Goal: Task Accomplishment & Management: Manage account settings

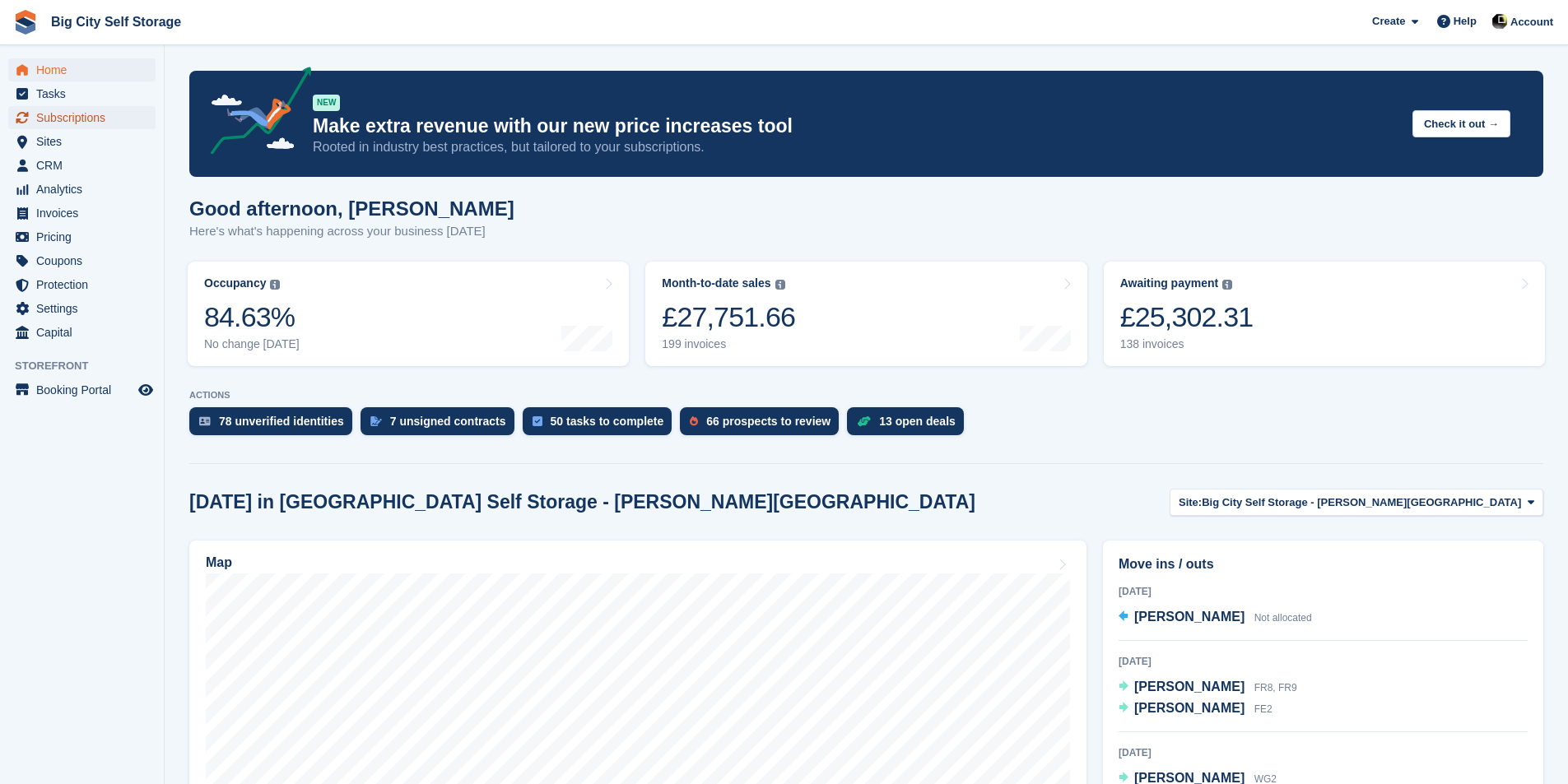
click at [131, 111] on span "Subscriptions" at bounding box center [85, 118] width 99 height 23
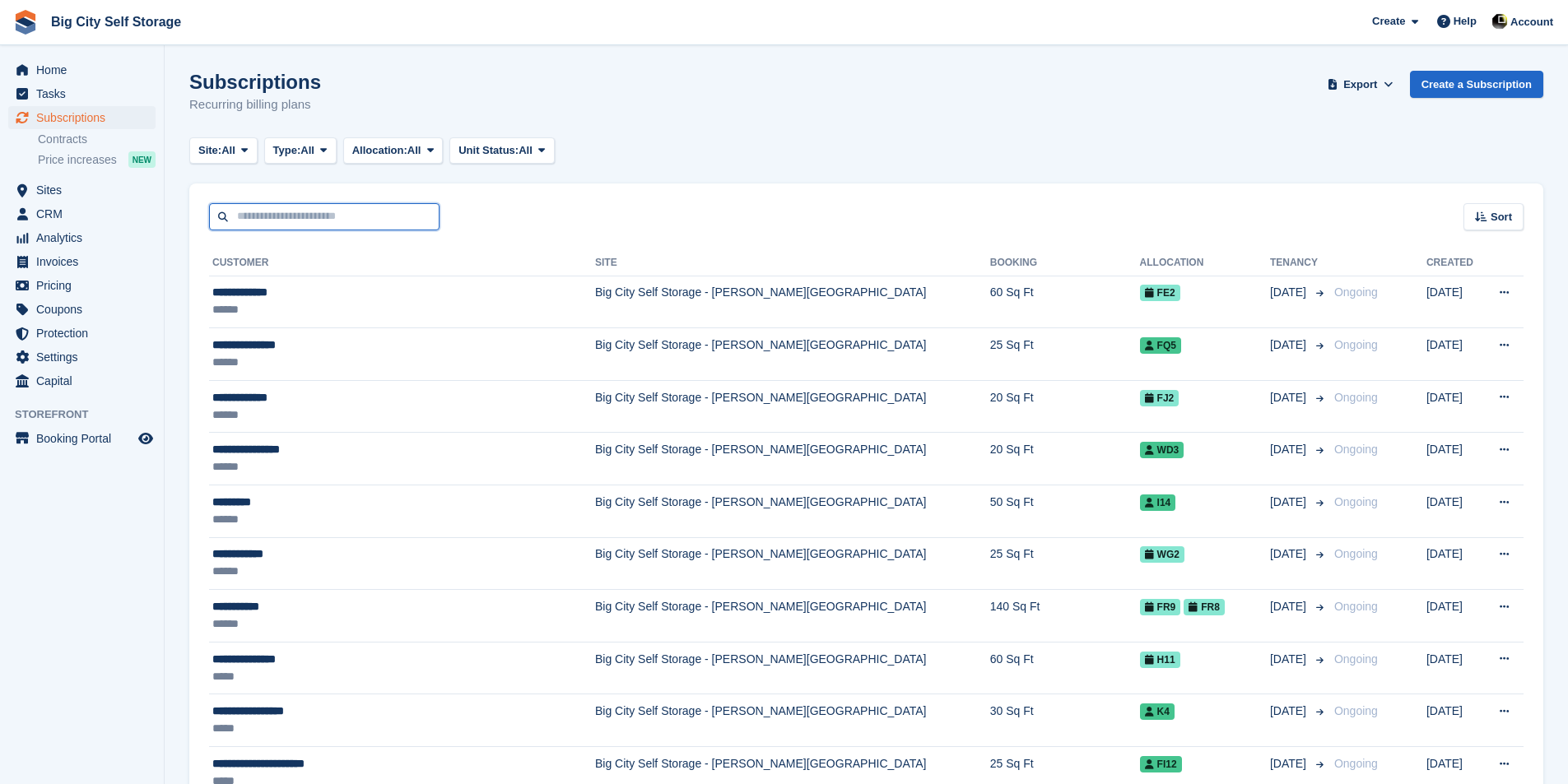
click at [414, 221] on input "text" at bounding box center [324, 217] width 231 height 27
click at [314, 149] on span "All" at bounding box center [307, 150] width 14 height 16
click at [331, 247] on link "Previous" at bounding box center [343, 248] width 143 height 30
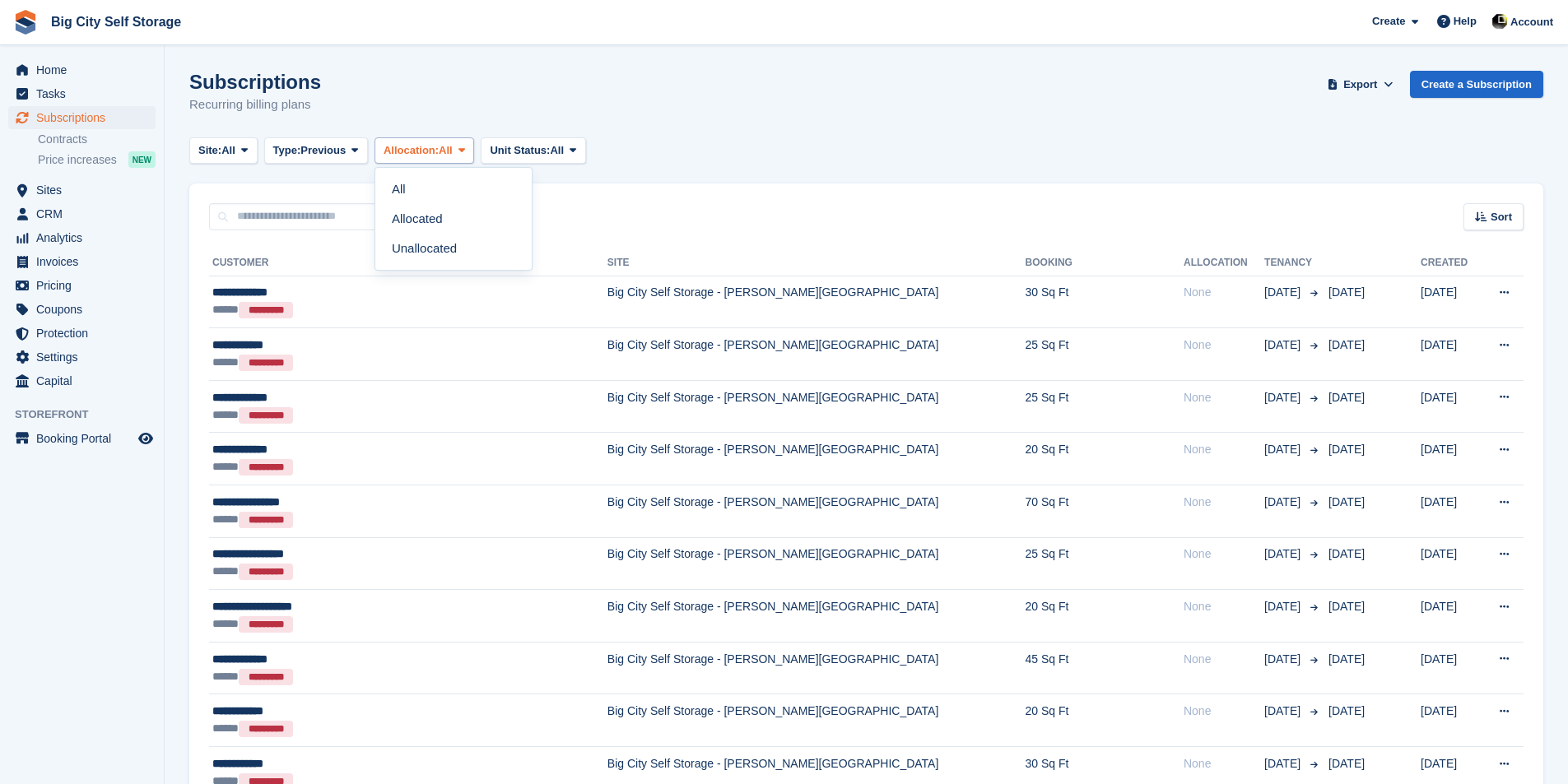
click at [433, 150] on span "Allocation:" at bounding box center [411, 150] width 55 height 16
click at [522, 150] on span "Unit Status:" at bounding box center [520, 150] width 60 height 16
click at [1487, 222] on div "Sort" at bounding box center [1494, 217] width 60 height 27
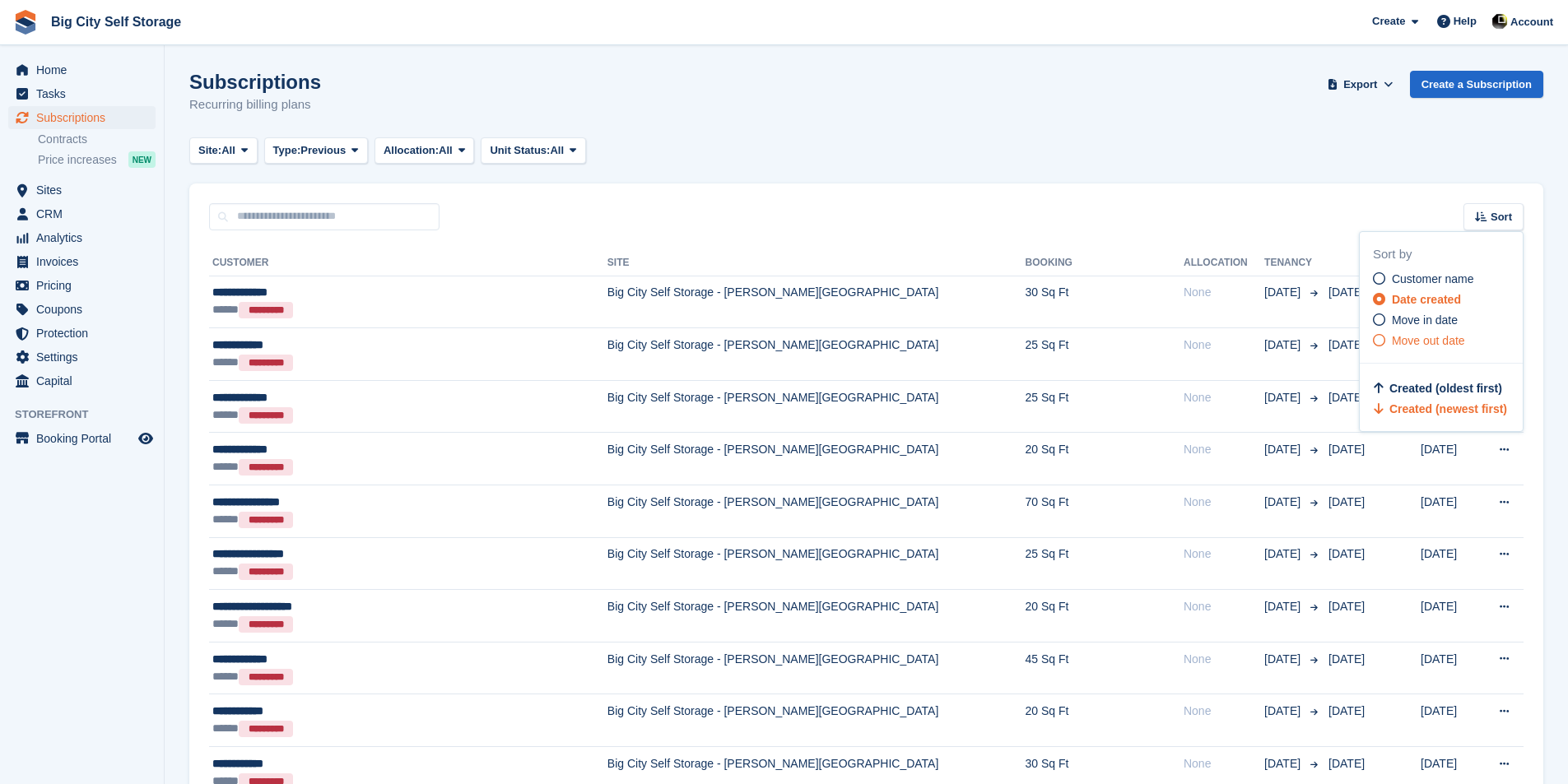
click at [1441, 345] on span "Move out date" at bounding box center [1428, 340] width 73 height 13
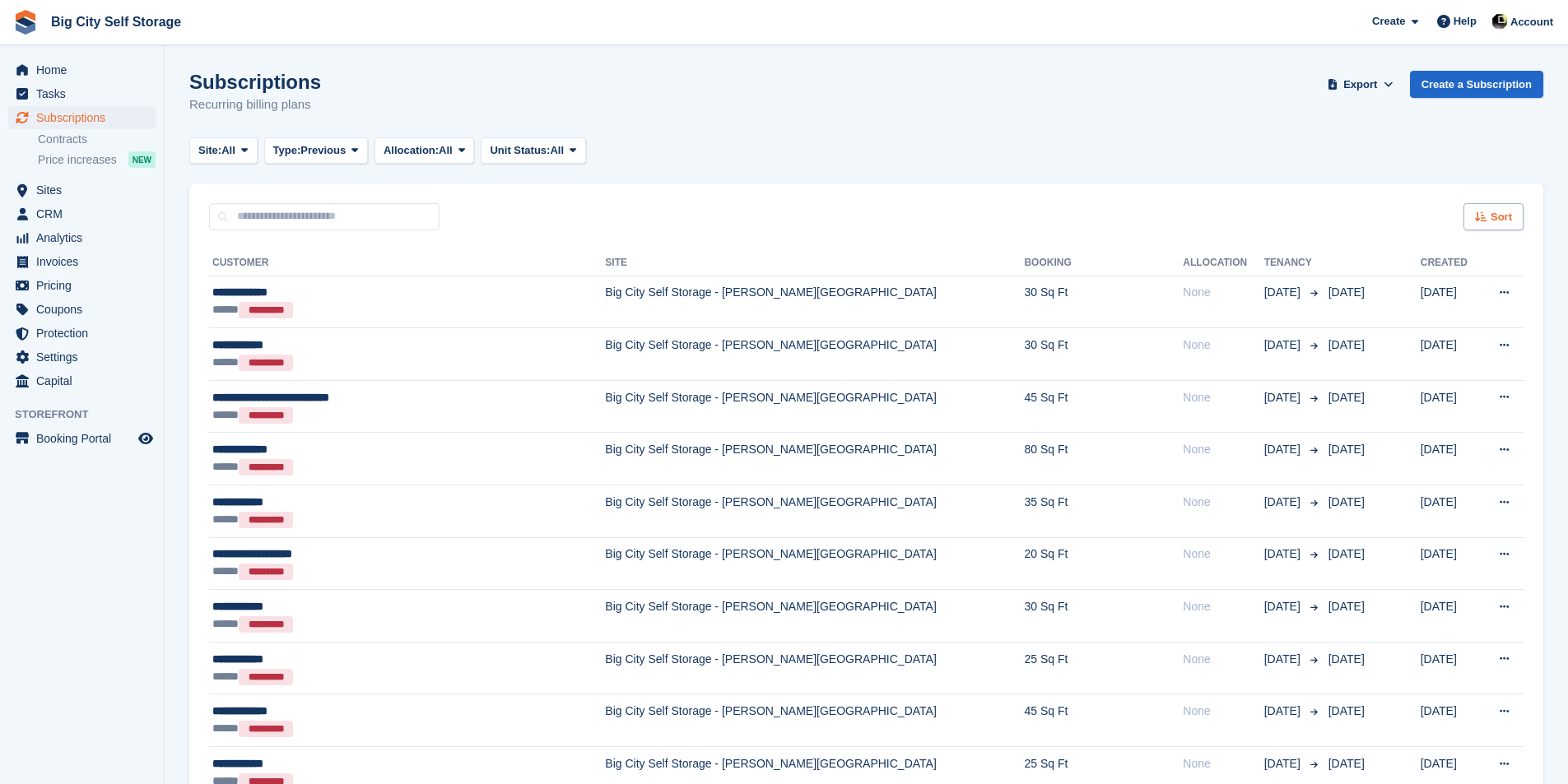
click at [1498, 220] on span "Sort" at bounding box center [1501, 217] width 21 height 16
click at [1472, 412] on span "Move out (newest first)" at bounding box center [1447, 408] width 125 height 13
drag, startPoint x: 1003, startPoint y: 224, endPoint x: 987, endPoint y: 220, distance: 16.5
click at [1003, 224] on div "Sort Sort by Customer name Date created Move in date Move out date Move out (ol…" at bounding box center [867, 207] width 1354 height 47
click at [859, 189] on div "Sort Sort by Customer name Date created Move in date Move out date Move out (ol…" at bounding box center [867, 207] width 1354 height 47
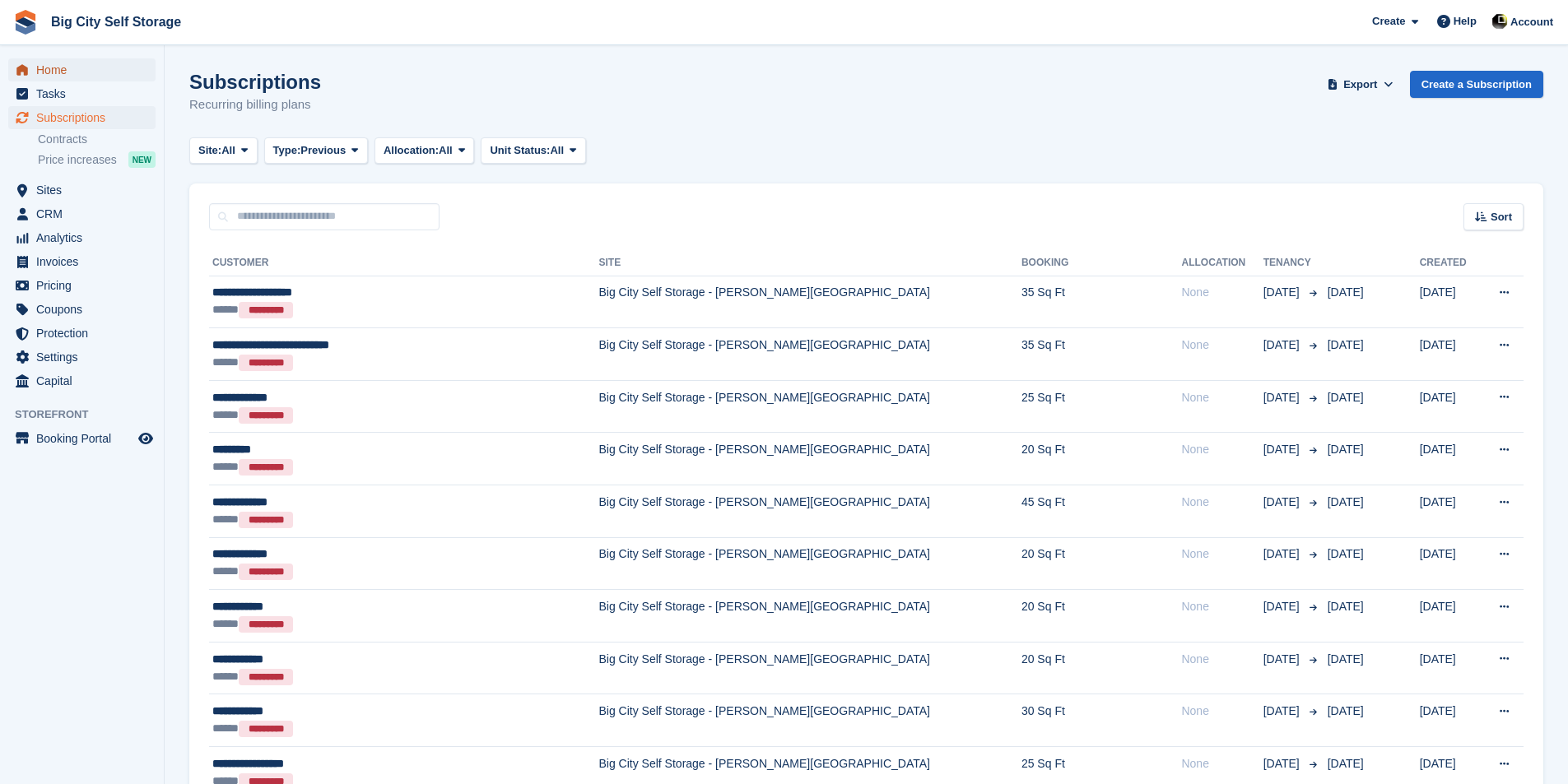
click at [102, 67] on span "Home" at bounding box center [85, 69] width 99 height 23
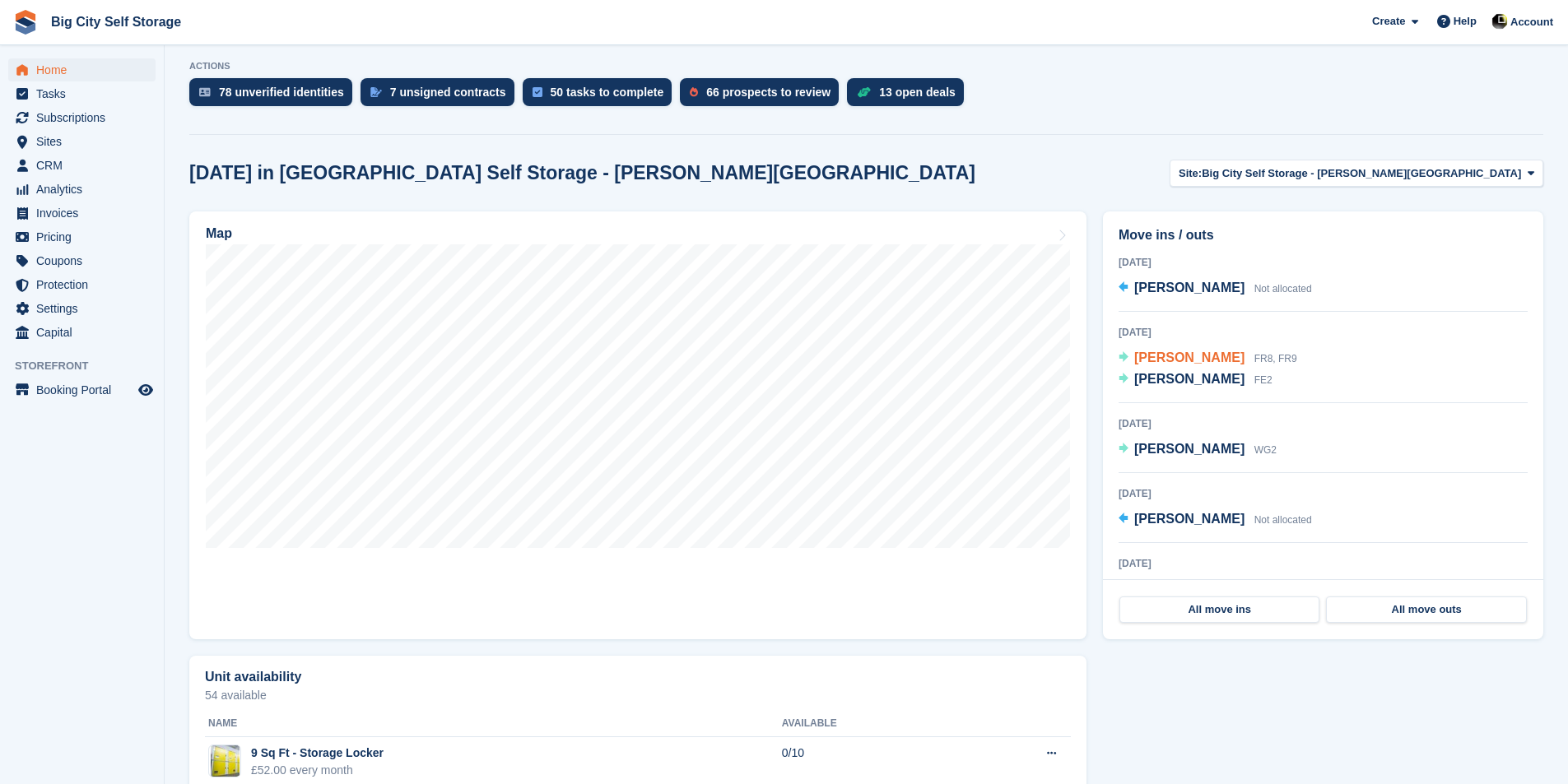
click at [1184, 359] on span "[PERSON_NAME]" at bounding box center [1190, 358] width 111 height 14
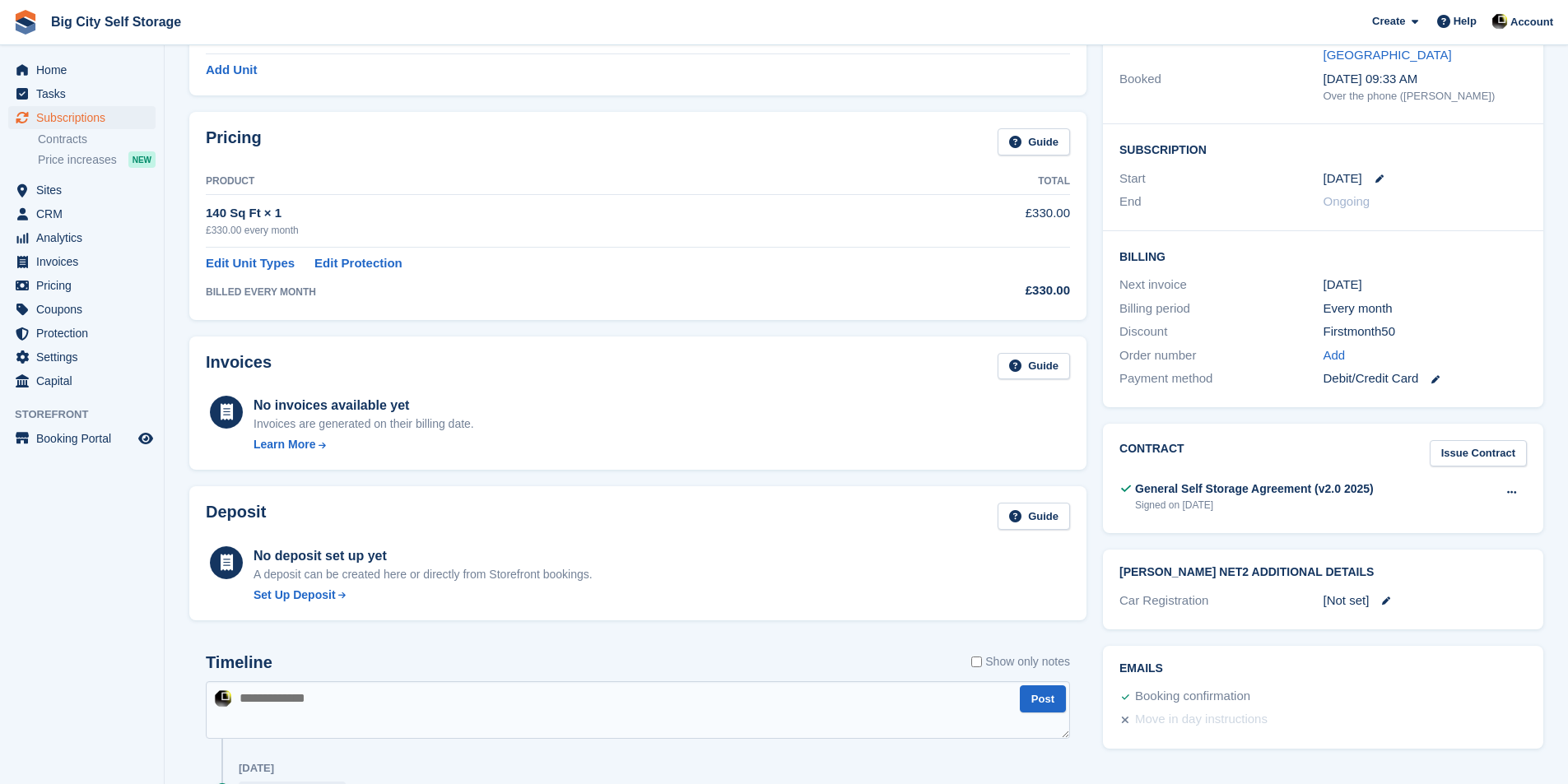
scroll to position [412, 0]
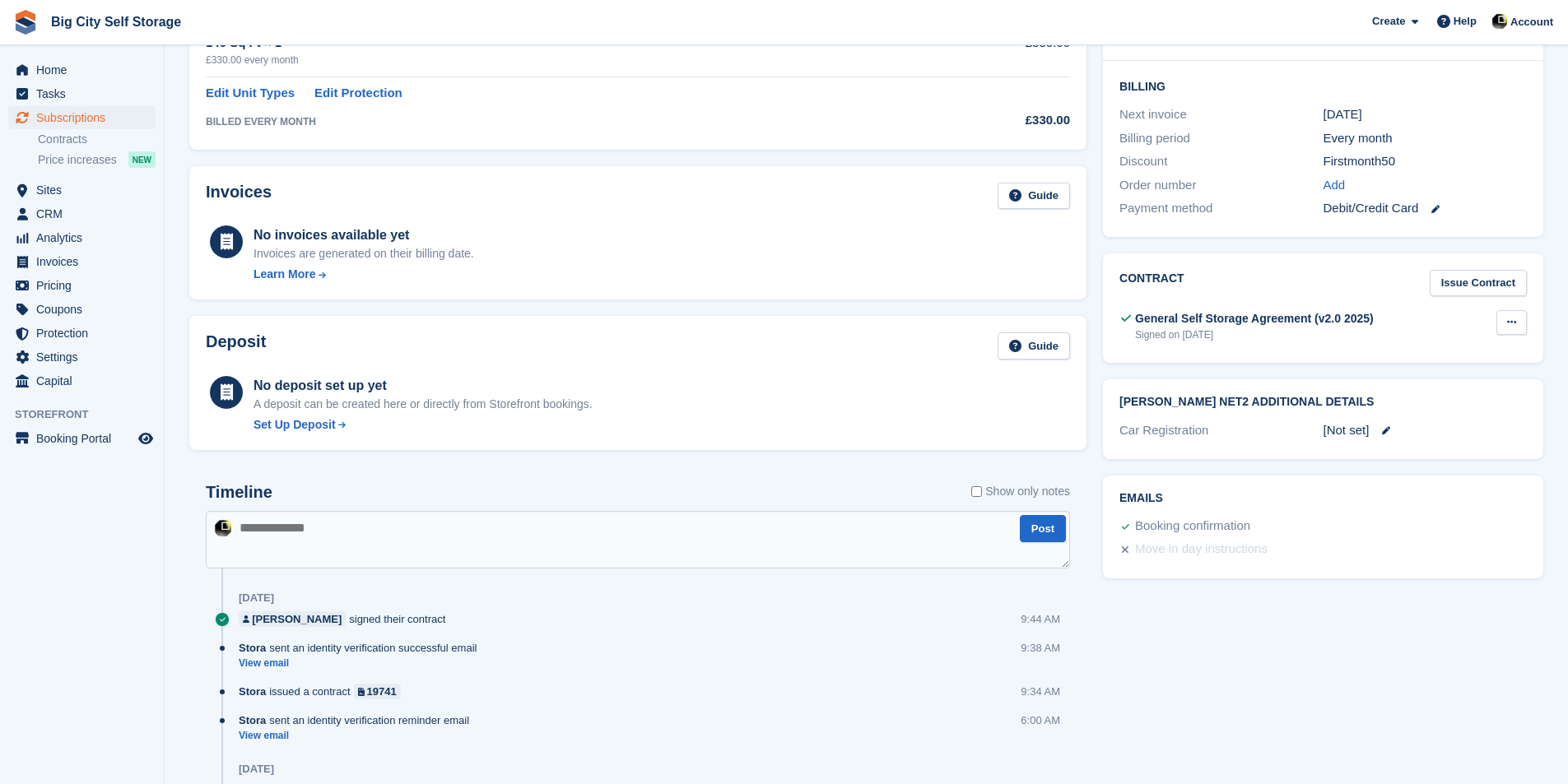
click at [1510, 317] on icon at bounding box center [1511, 322] width 9 height 10
click at [1458, 344] on p "View" at bounding box center [1448, 354] width 143 height 21
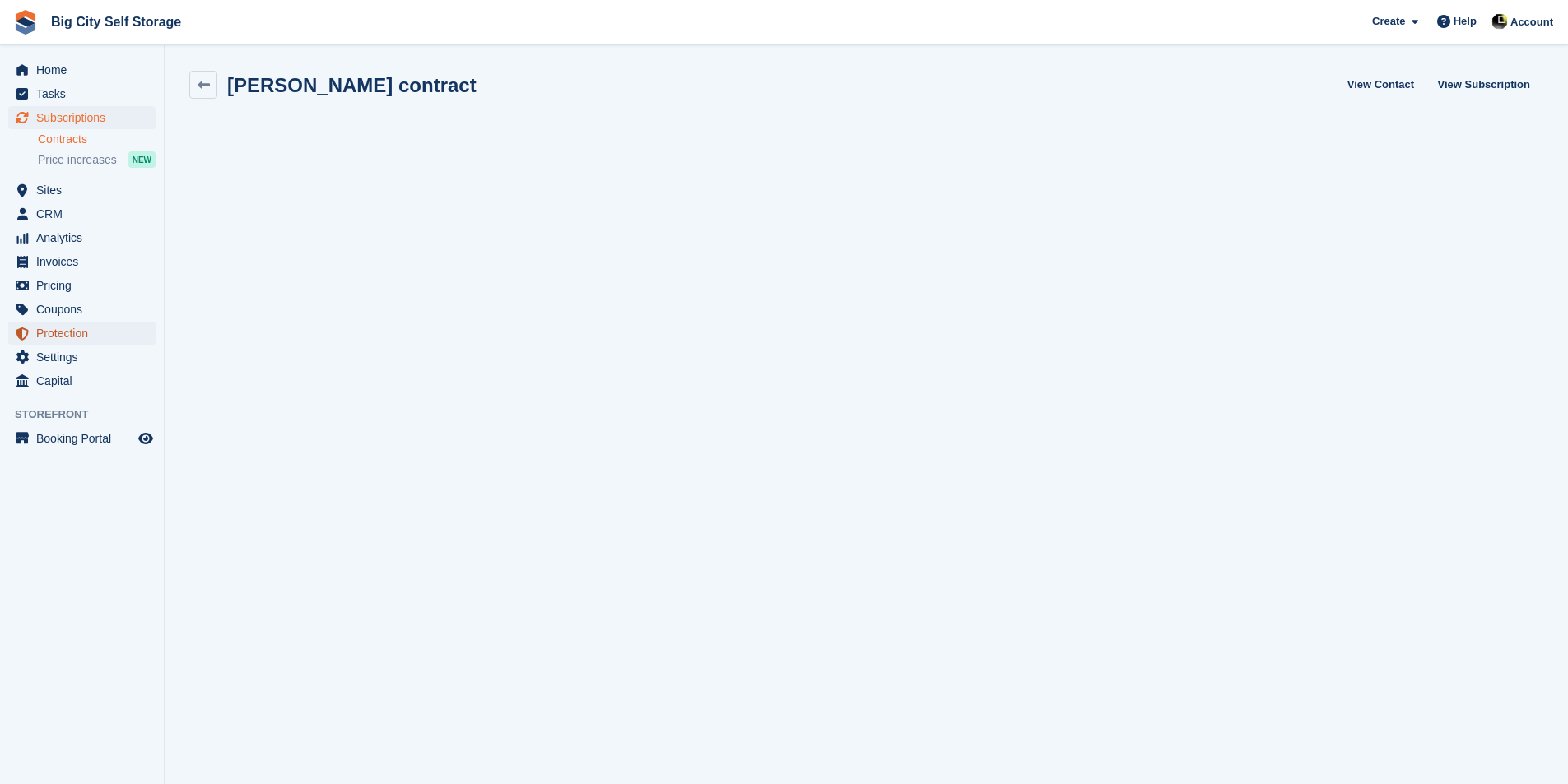
click at [103, 338] on span "Protection" at bounding box center [85, 333] width 99 height 23
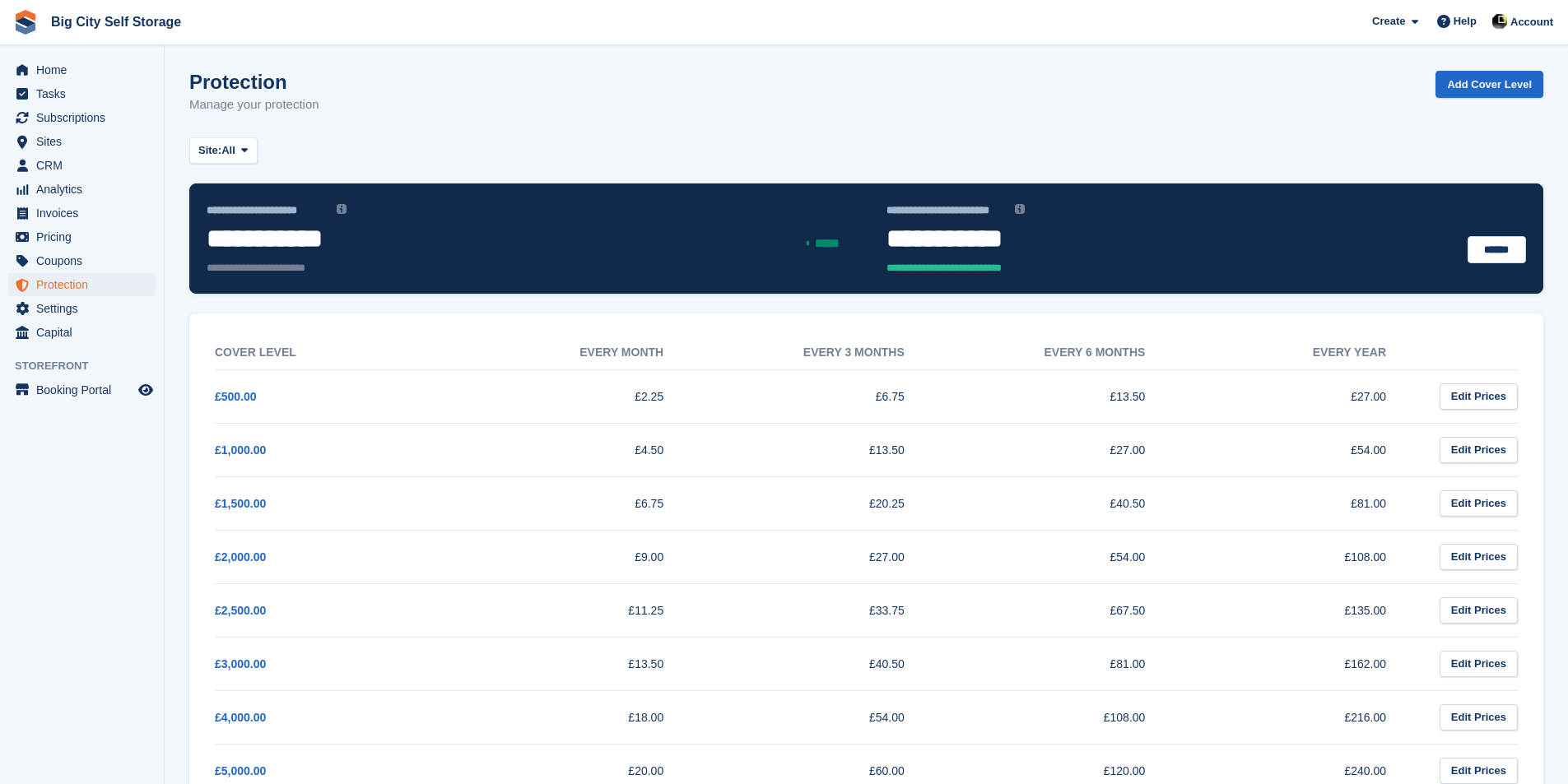
drag, startPoint x: 360, startPoint y: 244, endPoint x: 196, endPoint y: 267, distance: 165.6
click at [196, 267] on div "**********" at bounding box center [867, 238] width 1354 height 111
click at [610, 156] on div "Site: All All Big City Self Storage - Boucher Road Big City Self Storage" at bounding box center [867, 151] width 1354 height 27
click at [1082, 177] on section "**********" at bounding box center [866, 714] width 1403 height 1427
click at [1192, 178] on section "**********" at bounding box center [866, 714] width 1403 height 1427
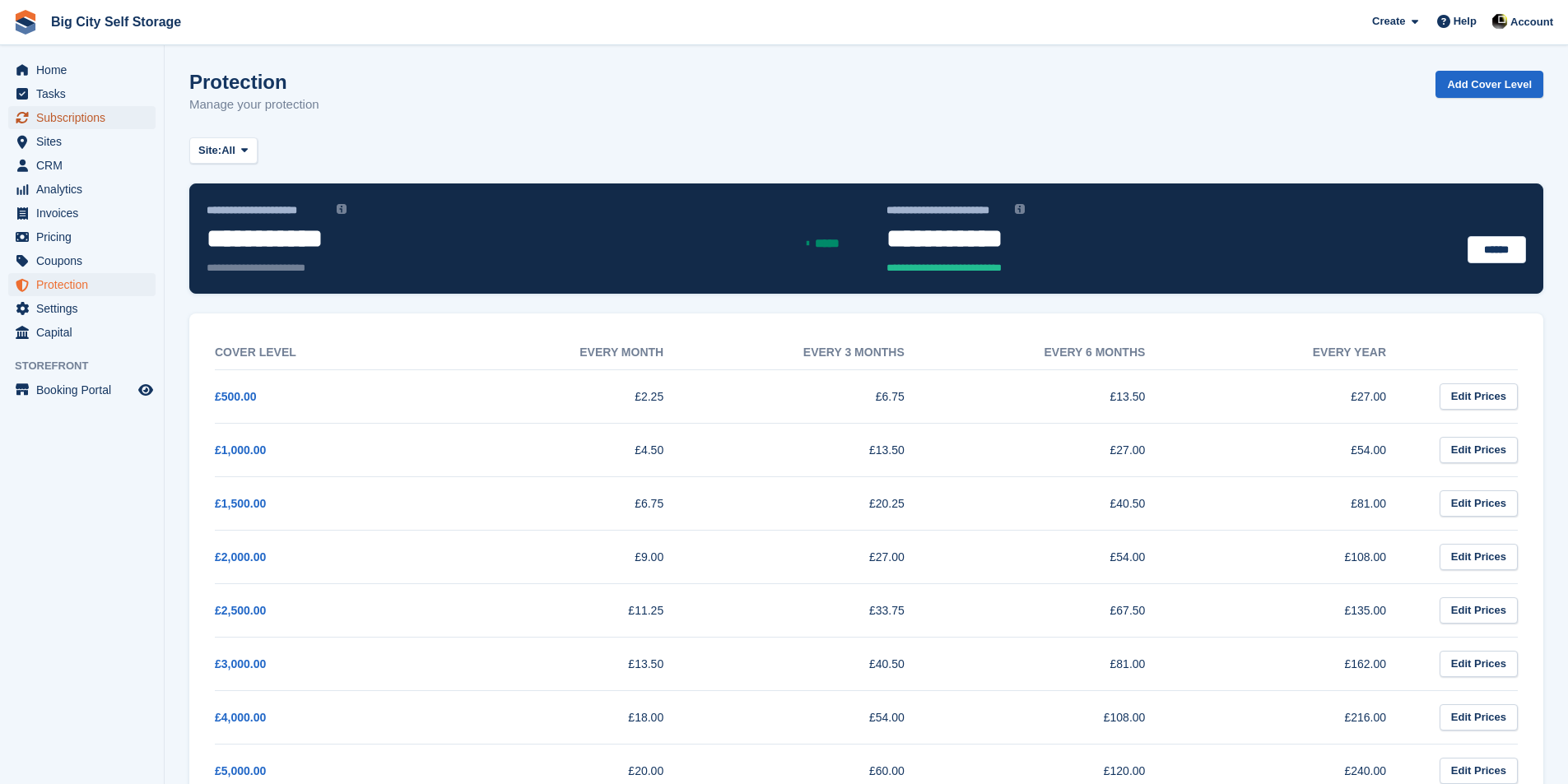
click at [72, 122] on span "Subscriptions" at bounding box center [85, 118] width 99 height 23
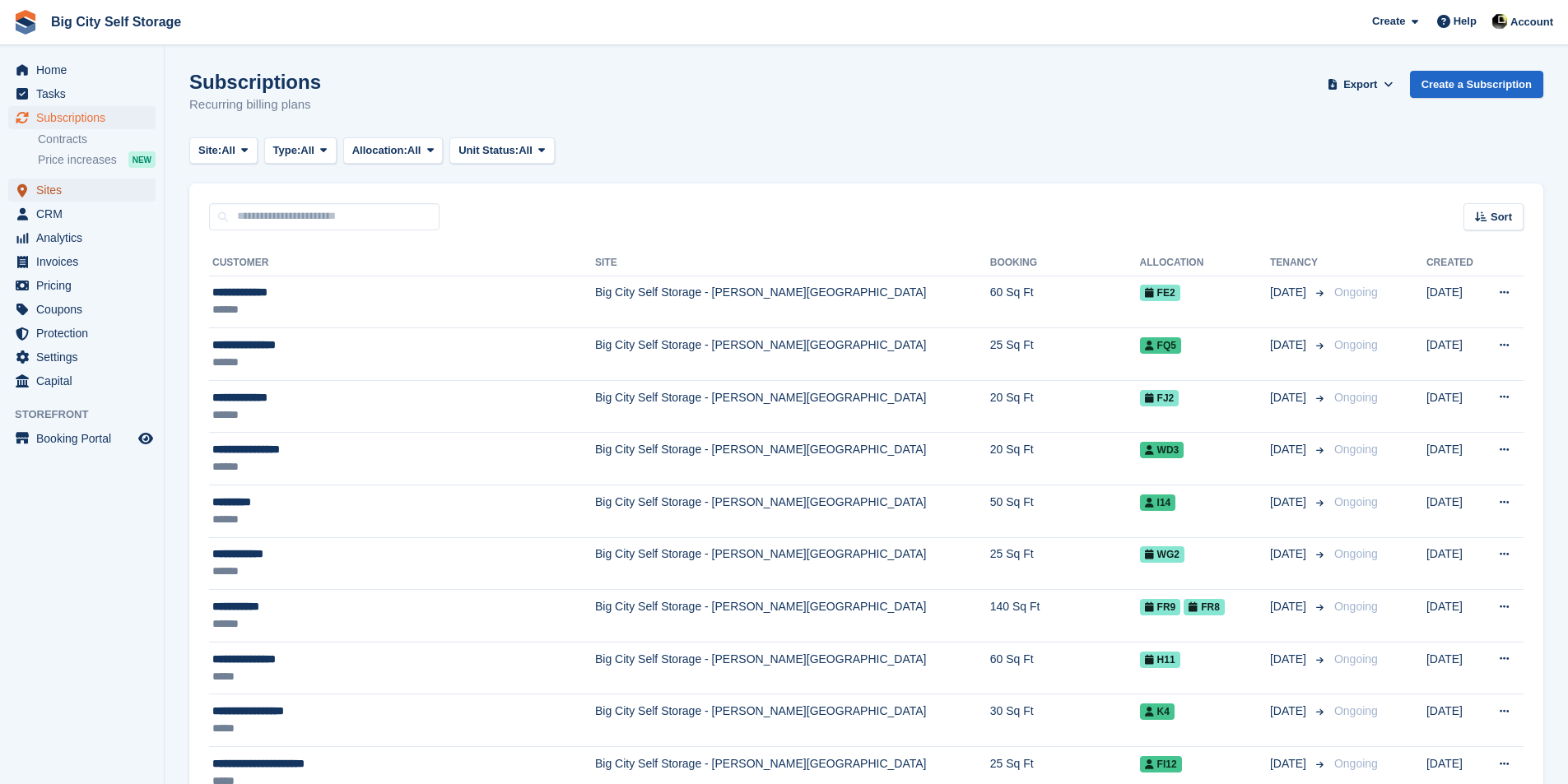
click at [110, 194] on span "Sites" at bounding box center [85, 190] width 99 height 23
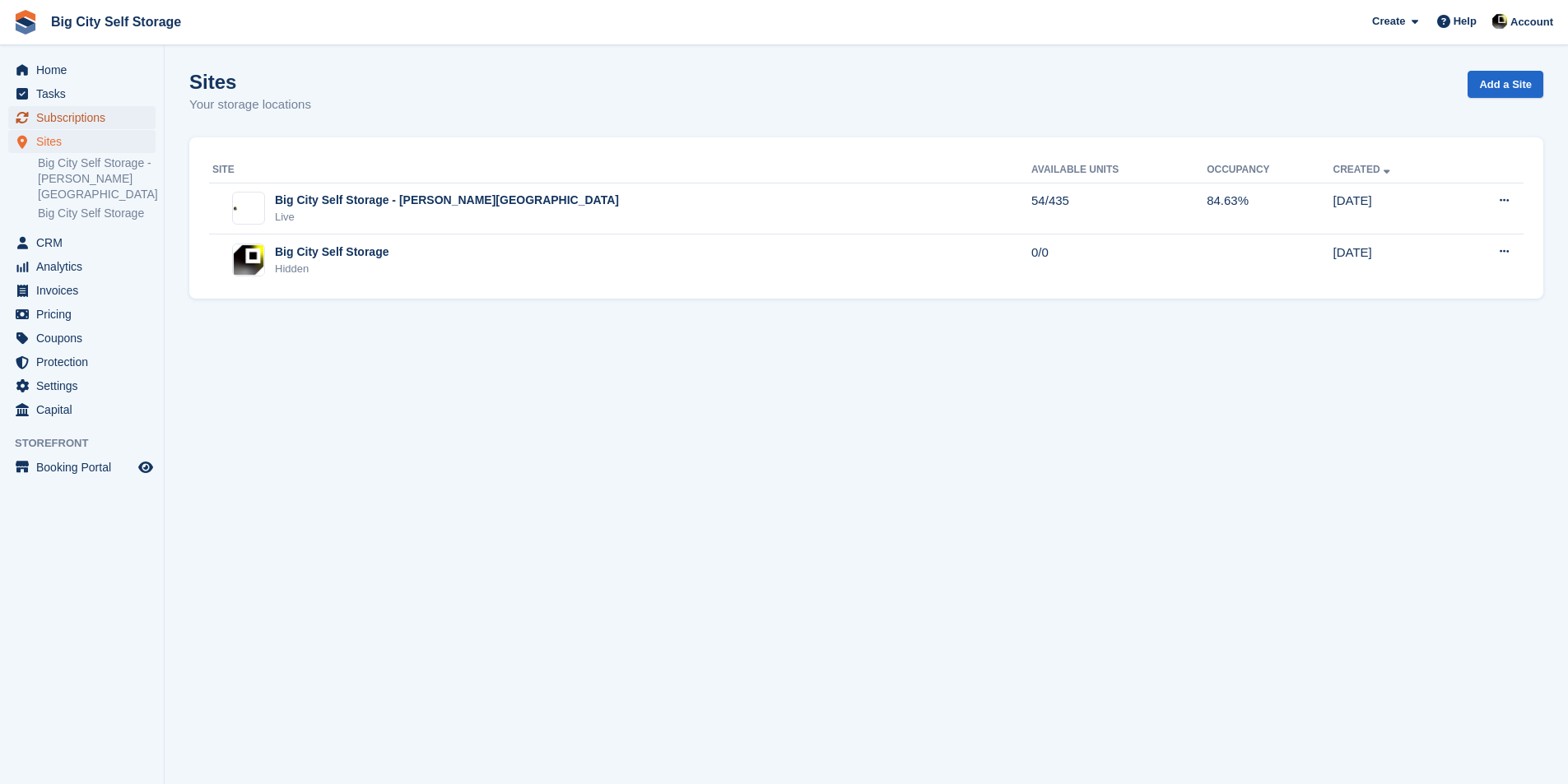
click at [59, 112] on span "Subscriptions" at bounding box center [85, 118] width 99 height 23
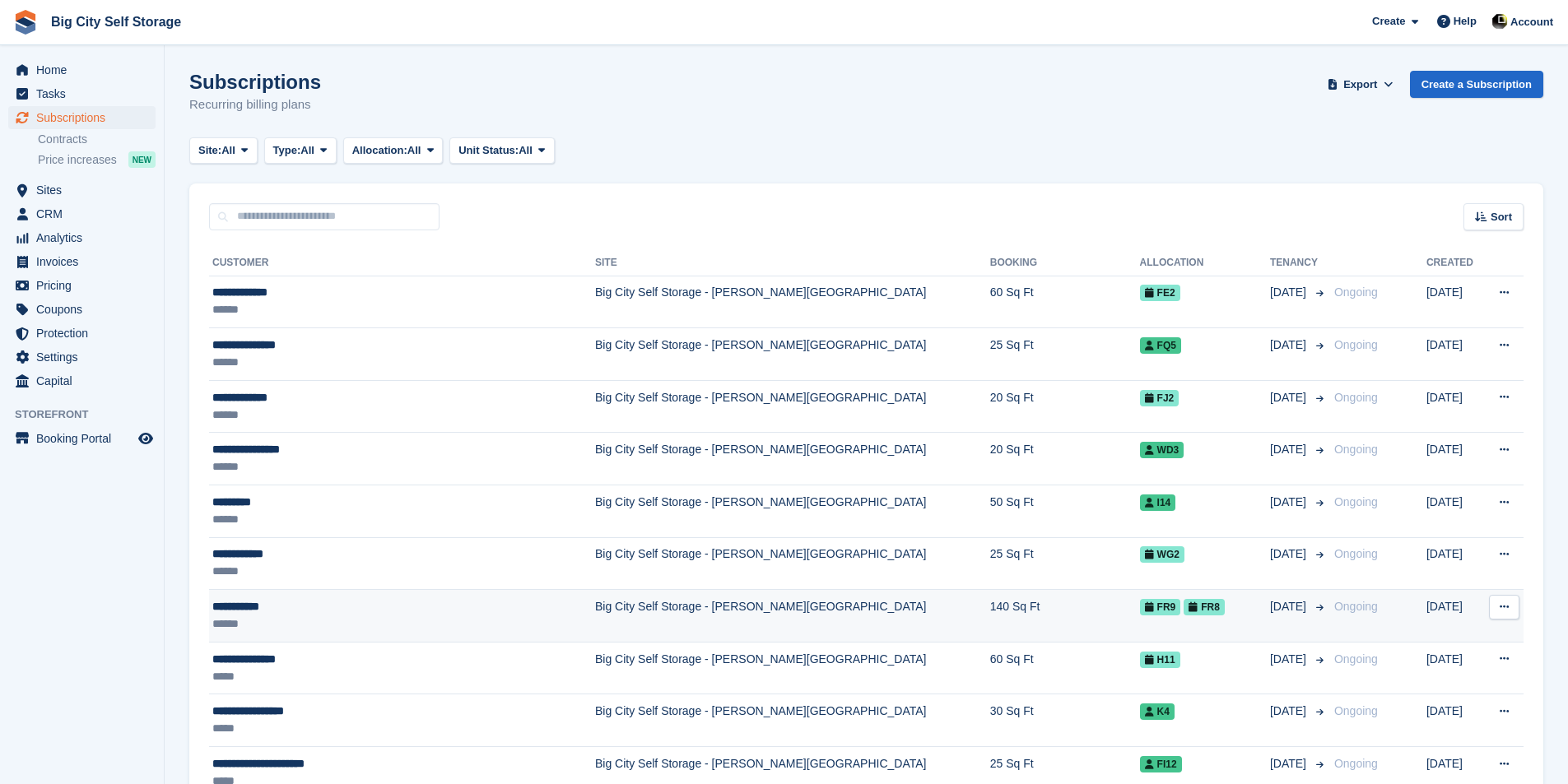
click at [432, 627] on div "******" at bounding box center [372, 624] width 320 height 17
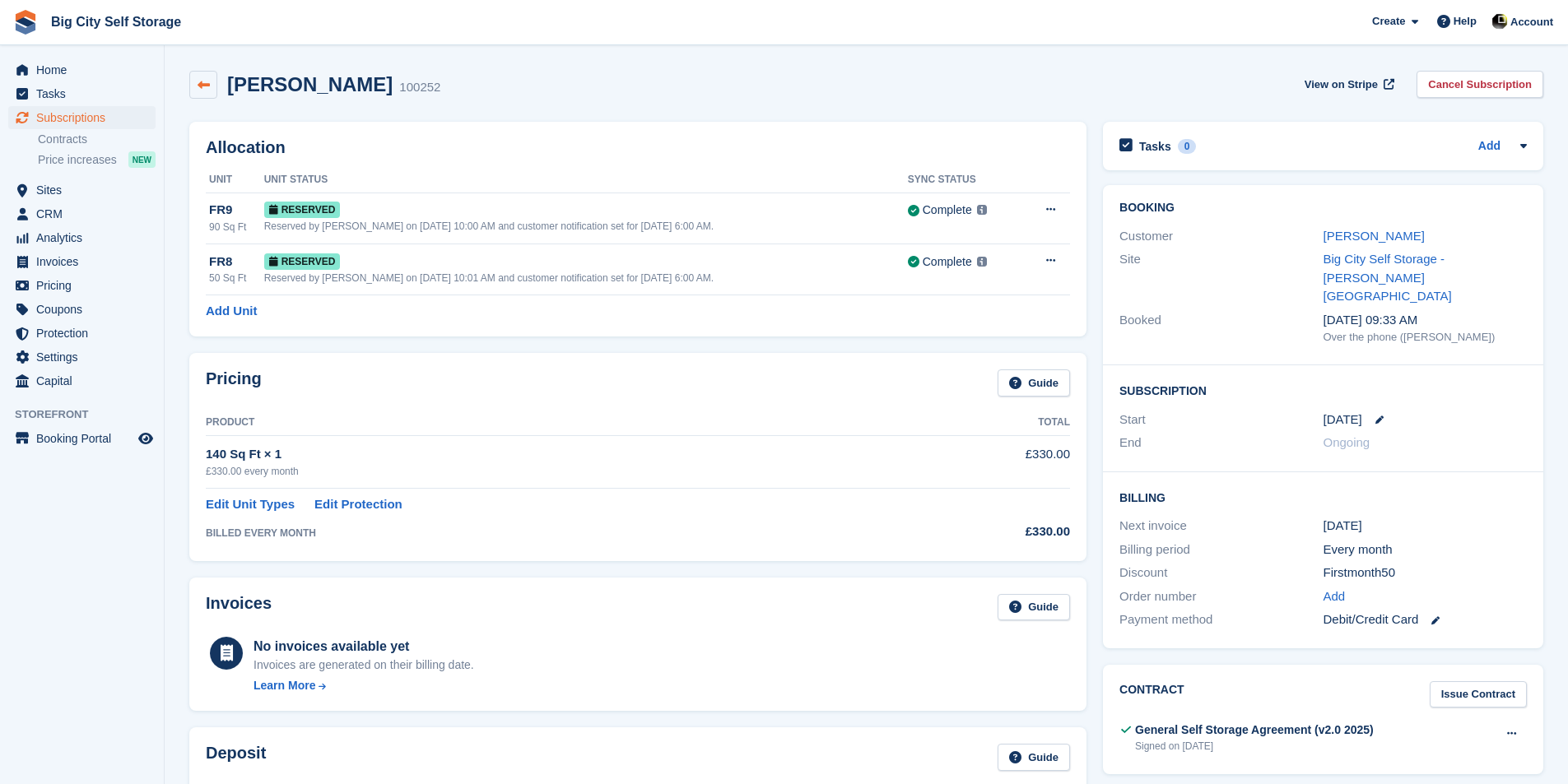
click at [208, 87] on icon at bounding box center [203, 85] width 12 height 12
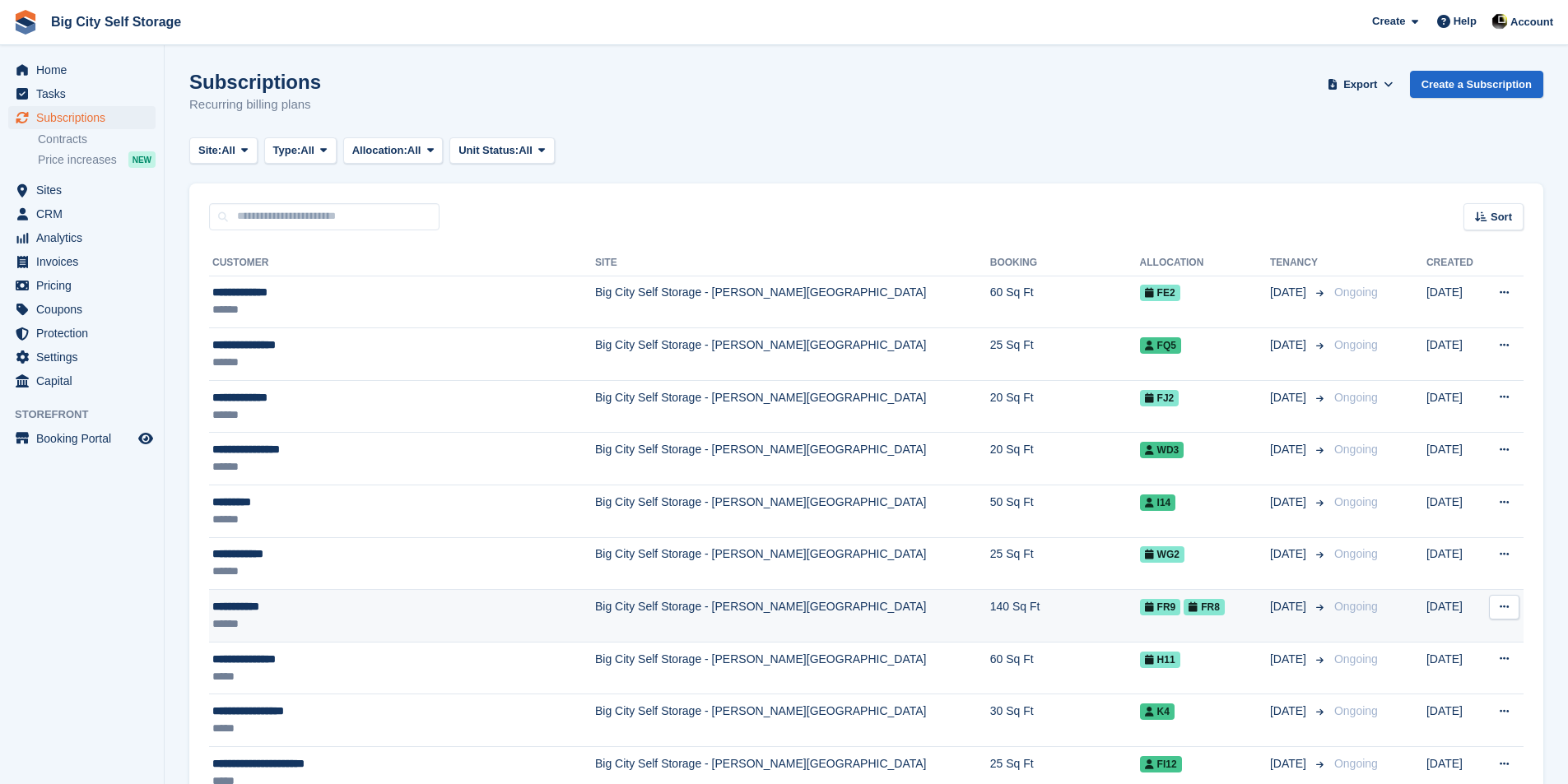
click at [392, 630] on div "******" at bounding box center [372, 624] width 320 height 17
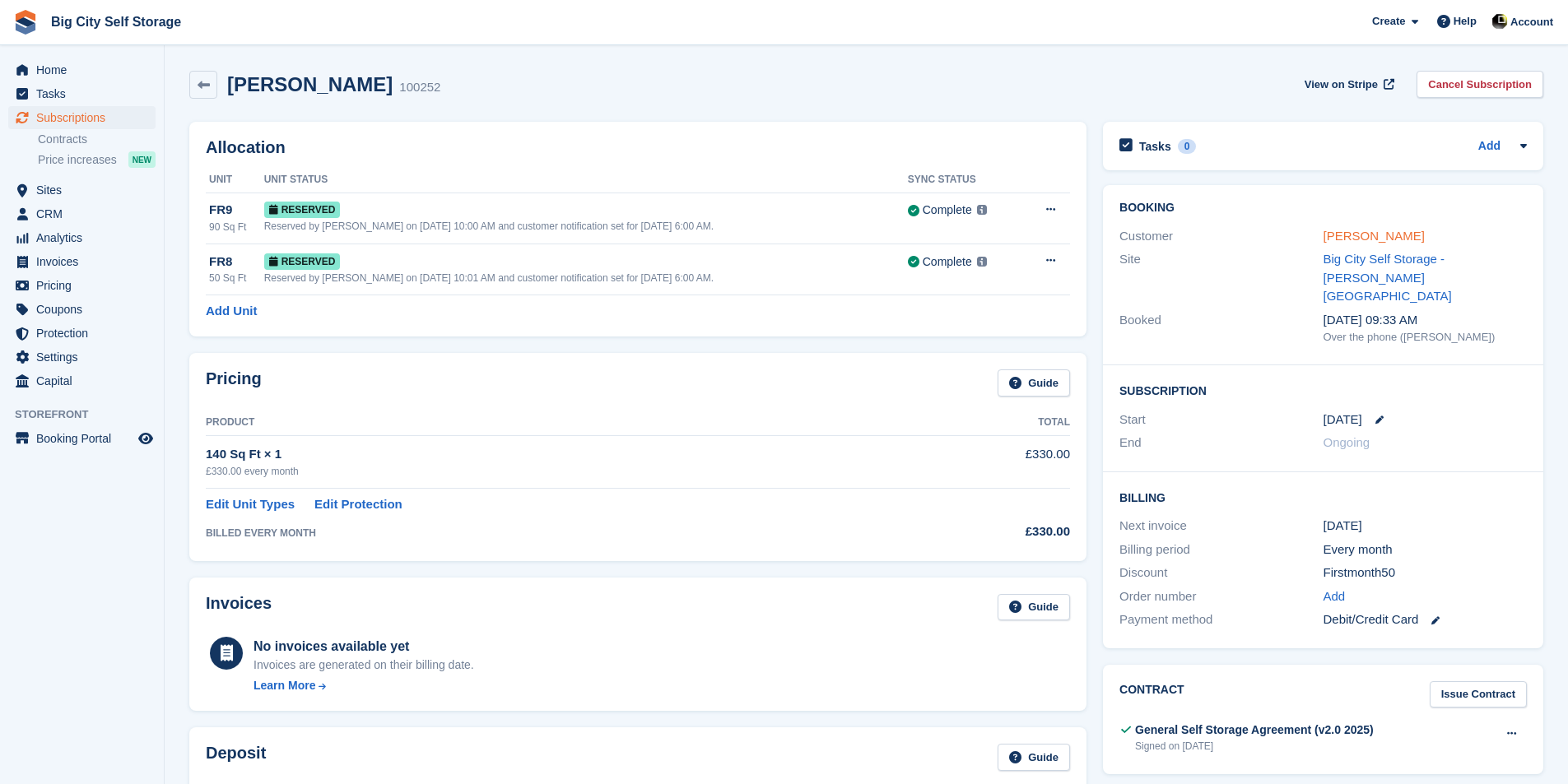
click at [1365, 229] on link "[PERSON_NAME]" at bounding box center [1374, 236] width 101 height 14
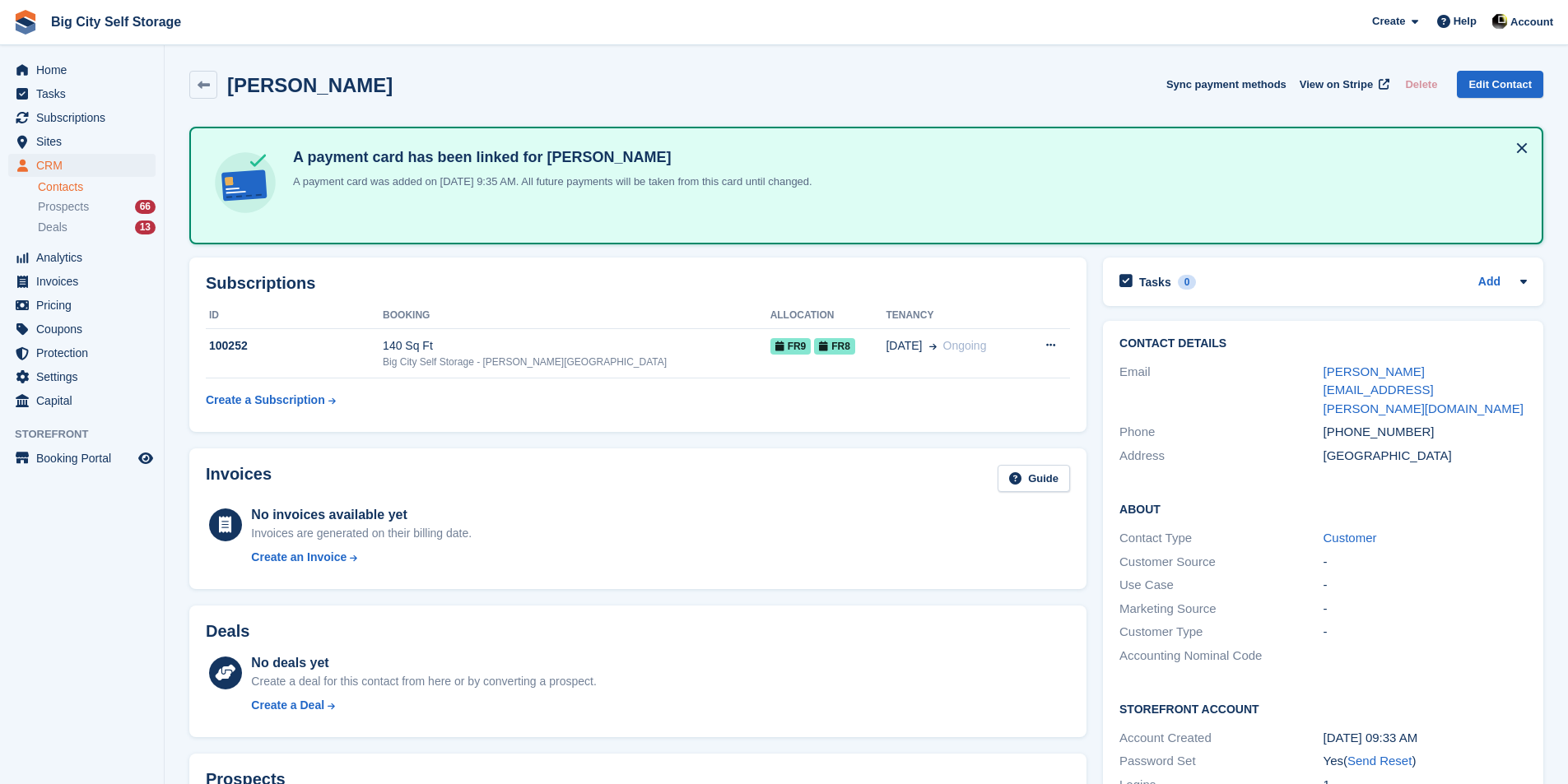
click at [1421, 423] on div "[PHONE_NUMBER]" at bounding box center [1425, 432] width 203 height 19
click at [1426, 370] on link "[PERSON_NAME][EMAIL_ADDRESS][PERSON_NAME][DOMAIN_NAME]" at bounding box center [1423, 389] width 200 height 51
